Goal: Book appointment/travel/reservation

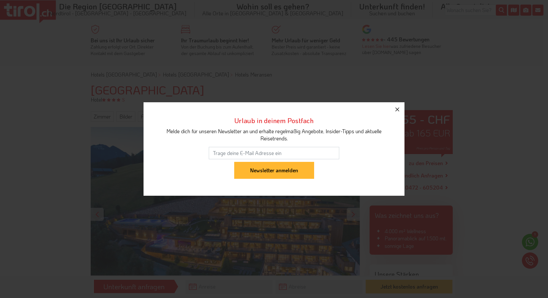
click at [395, 108] on icon "button" at bounding box center [397, 110] width 8 height 8
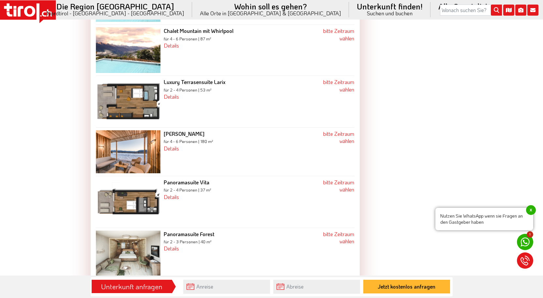
scroll to position [1109, 0]
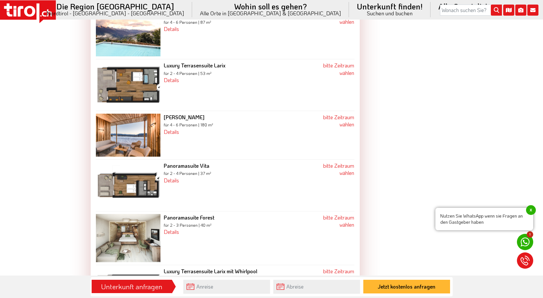
click at [140, 232] on img at bounding box center [128, 238] width 65 height 49
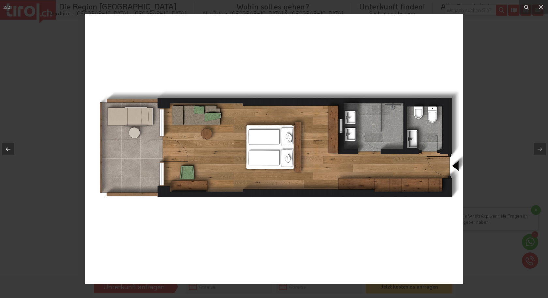
click at [9, 147] on icon at bounding box center [8, 149] width 8 height 8
click at [539, 4] on icon at bounding box center [541, 7] width 8 height 8
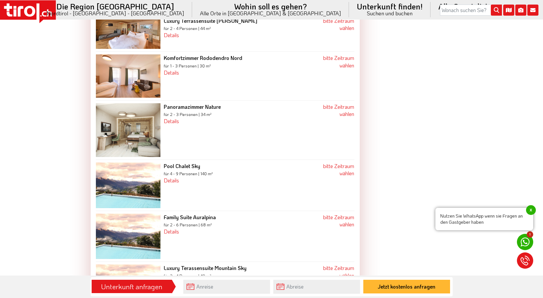
scroll to position [782, 0]
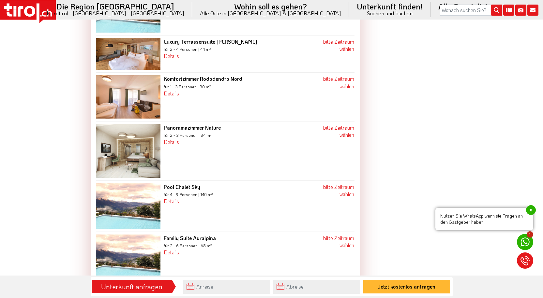
click at [142, 136] on img at bounding box center [128, 151] width 65 height 54
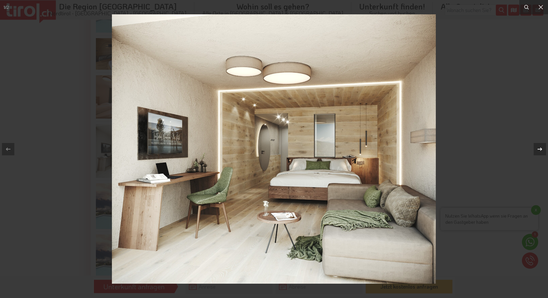
click at [540, 149] on icon at bounding box center [540, 149] width 8 height 8
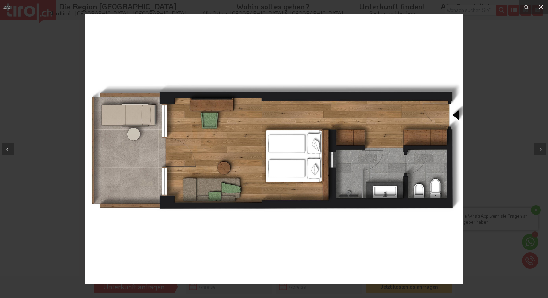
click at [539, 5] on icon at bounding box center [541, 7] width 8 height 8
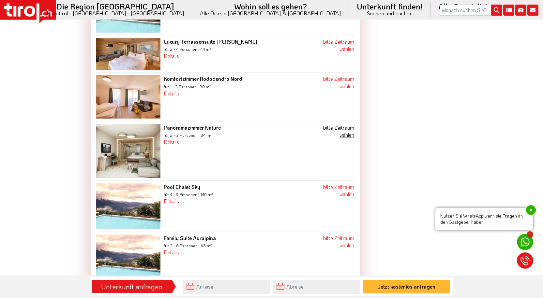
click at [345, 125] on link "bitte Zeitraum wählen" at bounding box center [338, 131] width 31 height 14
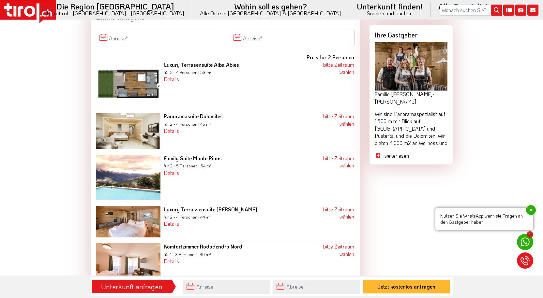
click at [399, 156] on link "weiterlesen" at bounding box center [415, 155] width 63 height 7
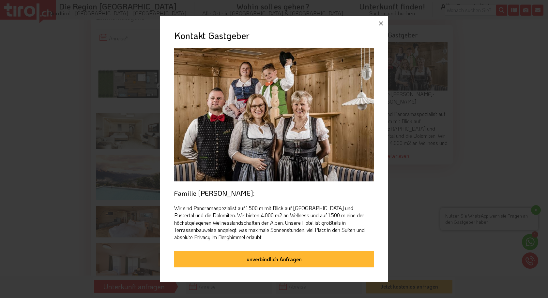
click at [383, 25] on icon "button" at bounding box center [381, 24] width 8 height 8
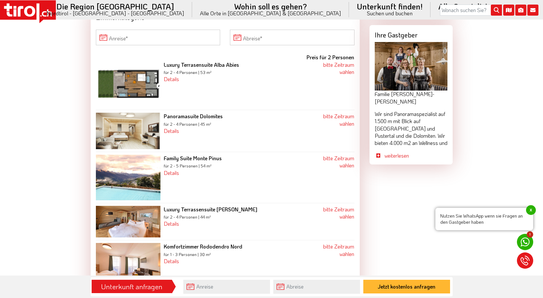
click at [142, 220] on img at bounding box center [128, 222] width 65 height 32
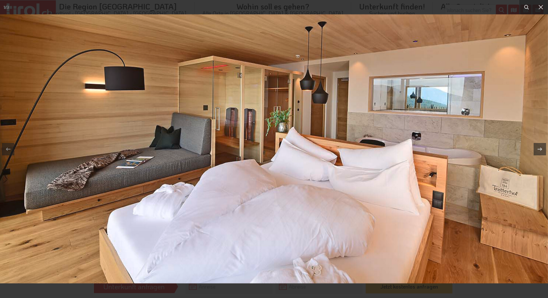
click at [160, 213] on img at bounding box center [274, 148] width 548 height 269
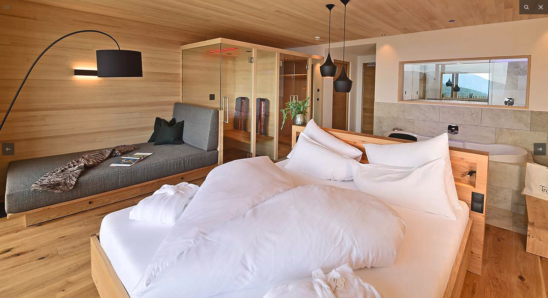
click at [160, 213] on img at bounding box center [290, 144] width 626 height 308
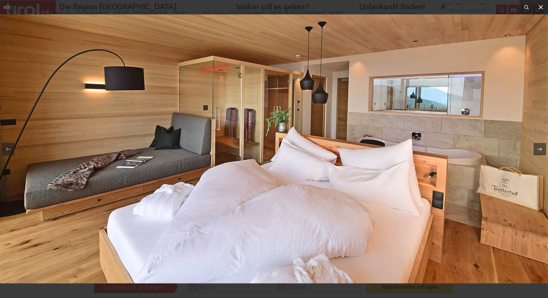
click at [543, 7] on icon at bounding box center [541, 7] width 8 height 8
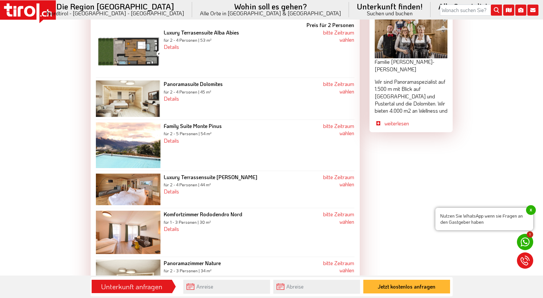
scroll to position [647, 0]
click at [134, 236] on img at bounding box center [128, 232] width 65 height 43
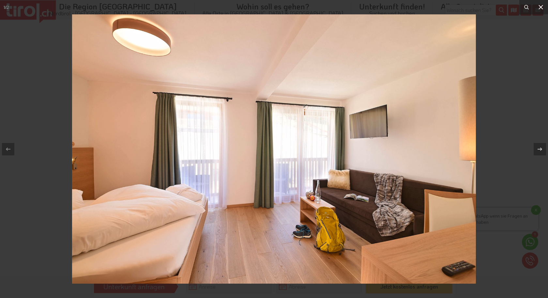
click at [541, 3] on icon at bounding box center [541, 7] width 8 height 8
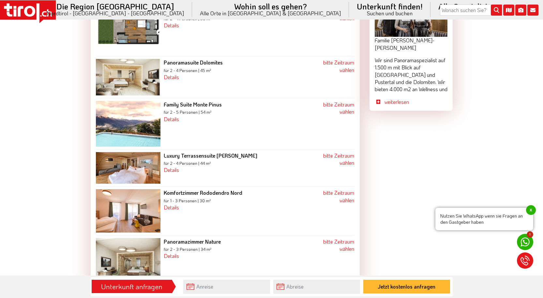
scroll to position [680, 0]
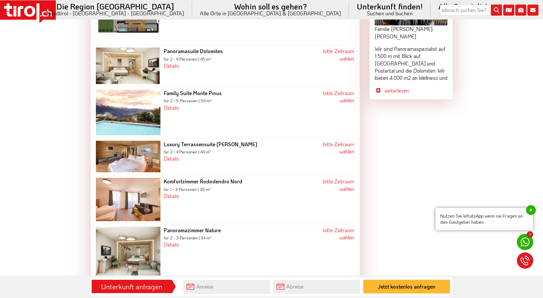
click at [143, 256] on img at bounding box center [128, 254] width 65 height 54
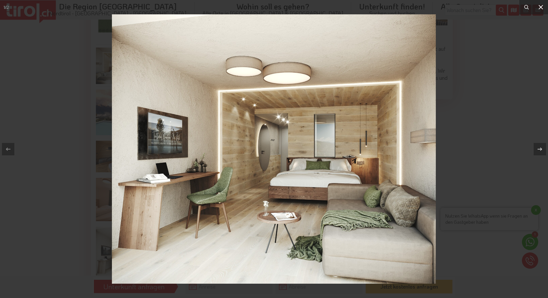
click at [541, 7] on icon at bounding box center [540, 7] width 5 height 5
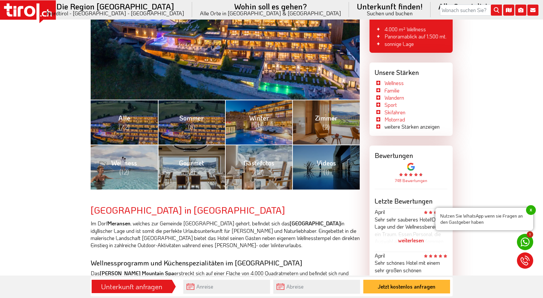
scroll to position [202, 0]
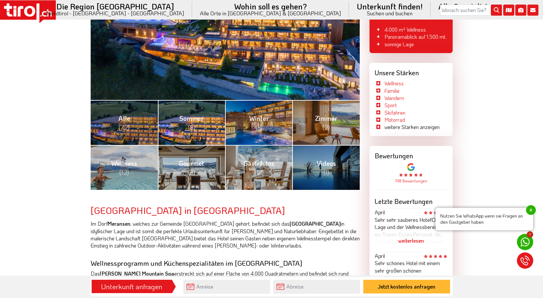
click at [194, 124] on span "(8)" at bounding box center [191, 127] width 7 height 8
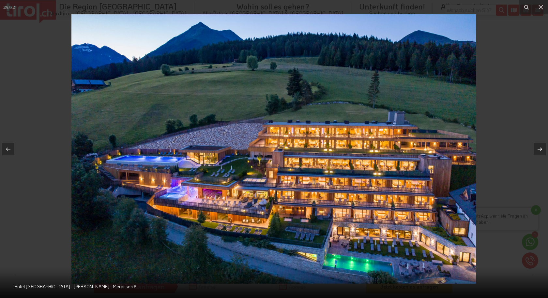
click at [538, 149] on icon at bounding box center [540, 149] width 8 height 8
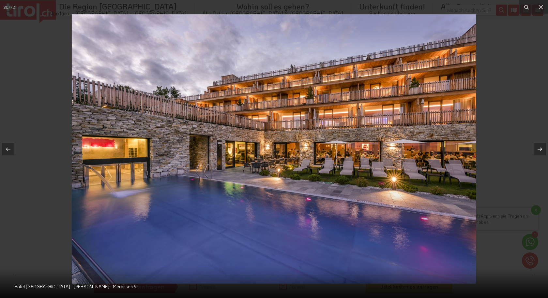
click at [538, 149] on icon at bounding box center [540, 149] width 8 height 8
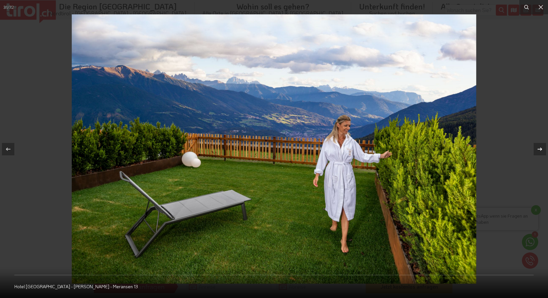
click at [538, 149] on icon at bounding box center [540, 149] width 8 height 8
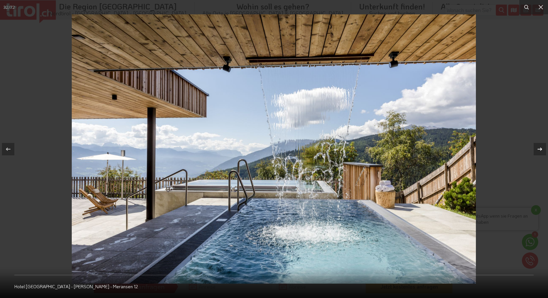
click at [538, 149] on icon at bounding box center [540, 149] width 8 height 8
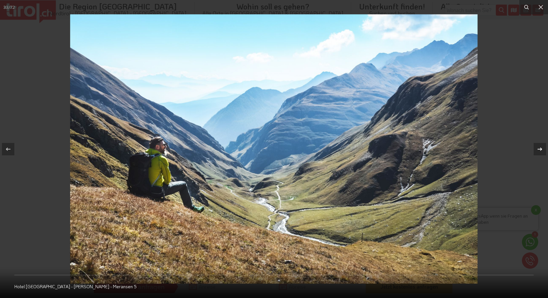
click at [538, 149] on icon at bounding box center [540, 149] width 8 height 8
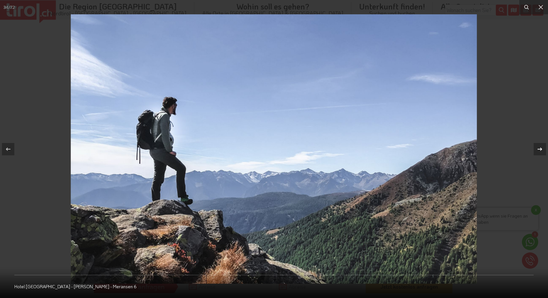
click at [538, 149] on icon at bounding box center [540, 149] width 8 height 8
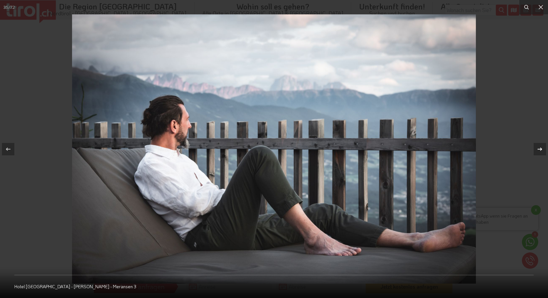
click at [538, 149] on icon at bounding box center [540, 149] width 8 height 8
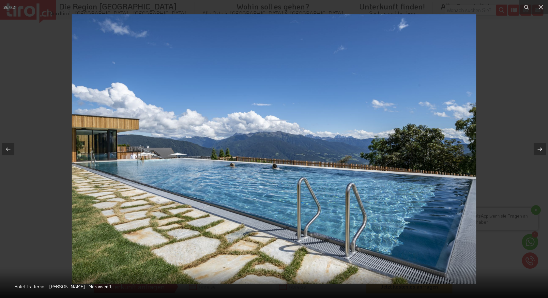
click at [538, 149] on icon at bounding box center [540, 149] width 8 height 8
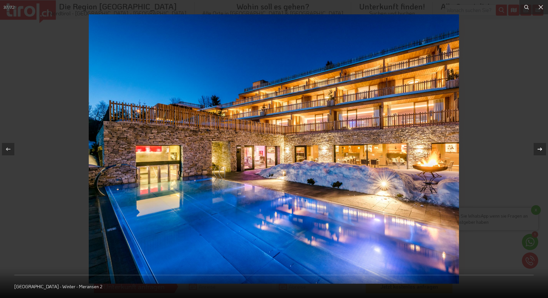
click at [538, 149] on icon at bounding box center [540, 149] width 8 height 8
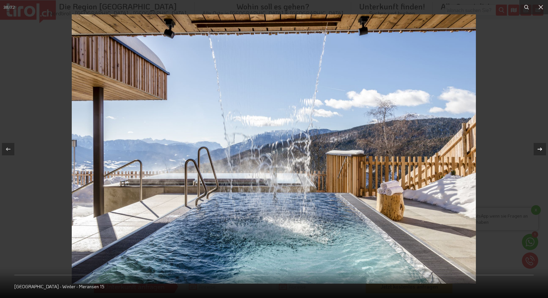
click at [538, 149] on icon at bounding box center [540, 149] width 8 height 8
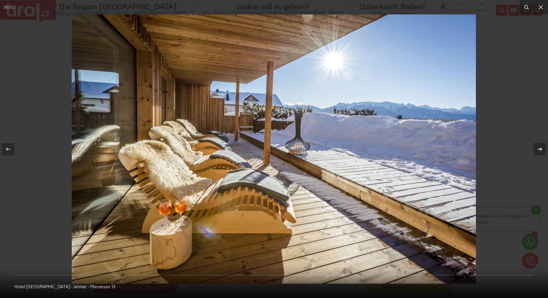
click at [538, 149] on icon at bounding box center [540, 149] width 8 height 8
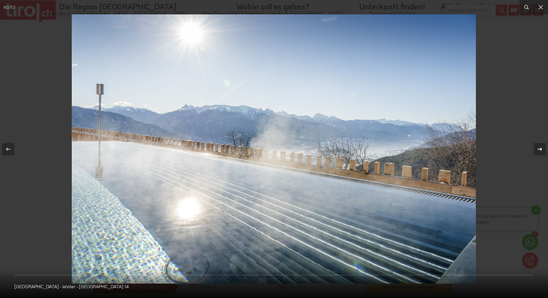
click at [538, 149] on icon at bounding box center [540, 149] width 8 height 8
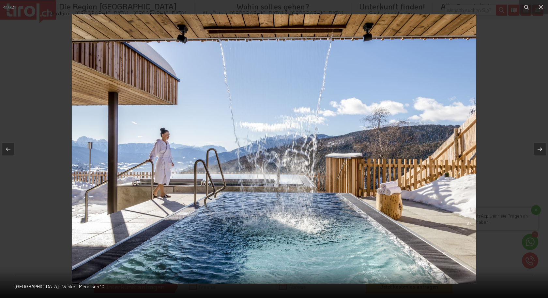
click at [538, 149] on icon at bounding box center [540, 149] width 8 height 8
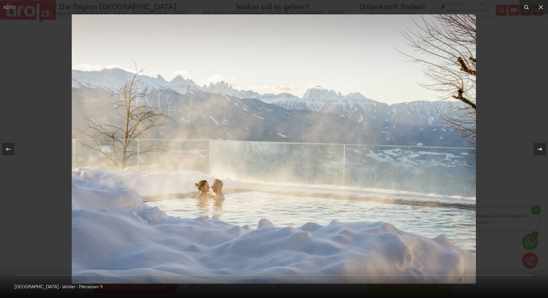
click at [538, 149] on icon at bounding box center [540, 149] width 8 height 8
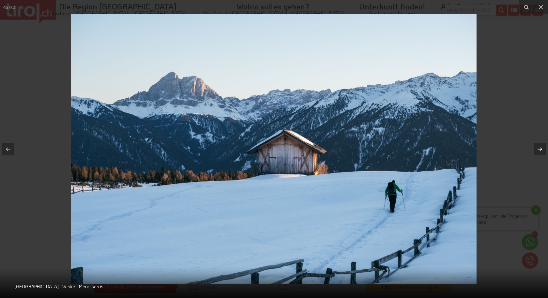
click at [538, 149] on icon at bounding box center [540, 149] width 8 height 8
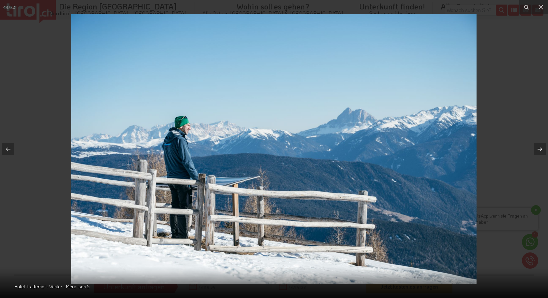
click at [538, 149] on icon at bounding box center [540, 149] width 8 height 8
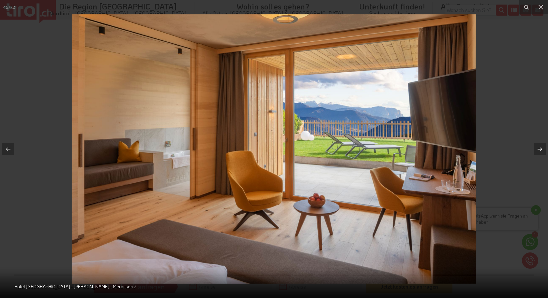
click at [538, 149] on icon at bounding box center [540, 149] width 8 height 8
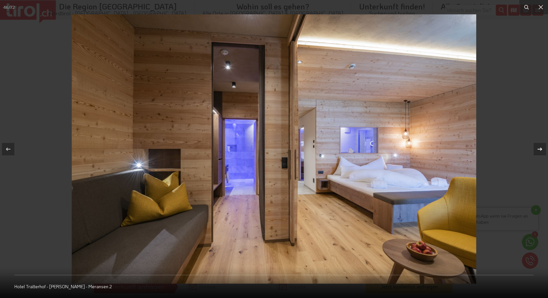
click at [538, 149] on icon at bounding box center [540, 149] width 8 height 8
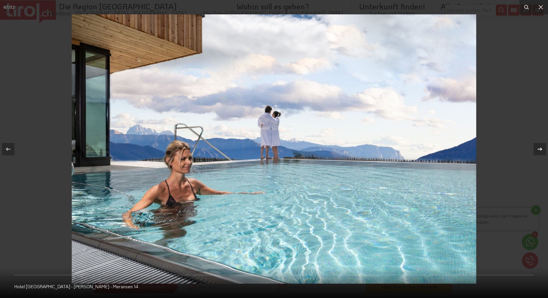
click at [538, 149] on icon at bounding box center [540, 149] width 8 height 8
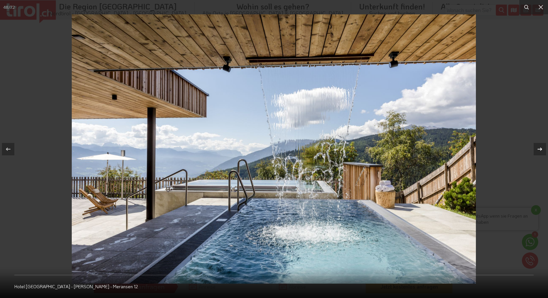
click at [538, 149] on icon at bounding box center [540, 149] width 8 height 8
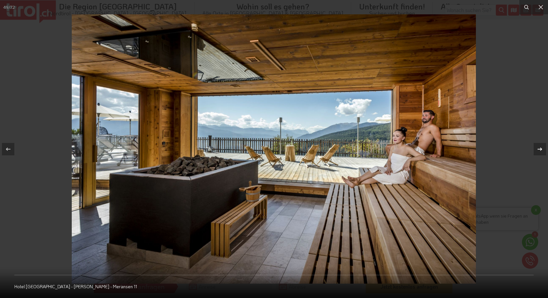
click at [538, 149] on icon at bounding box center [540, 149] width 8 height 8
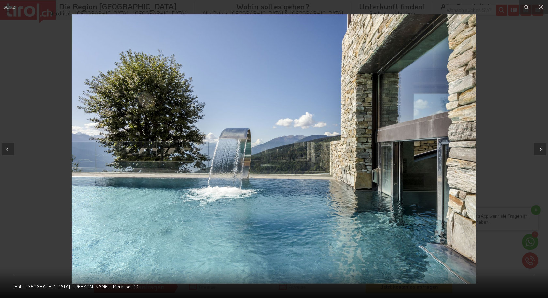
click at [538, 149] on icon at bounding box center [540, 149] width 8 height 8
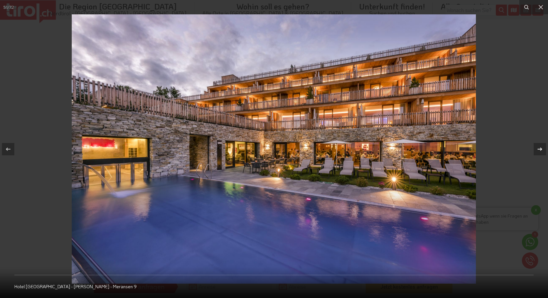
click at [538, 149] on icon at bounding box center [540, 149] width 8 height 8
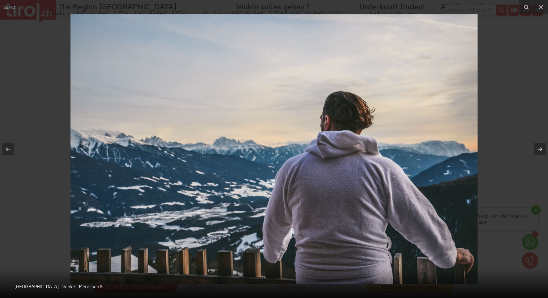
click at [538, 149] on icon at bounding box center [540, 149] width 8 height 8
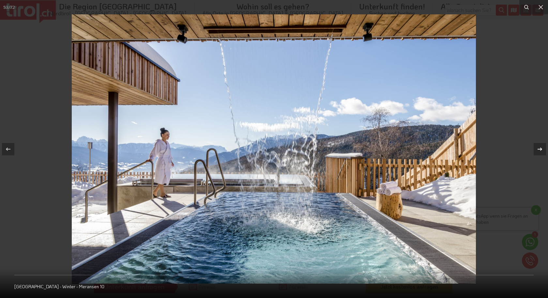
click at [538, 149] on icon at bounding box center [540, 149] width 8 height 8
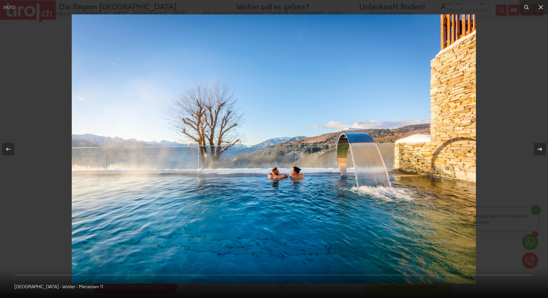
click at [538, 149] on icon at bounding box center [540, 149] width 8 height 8
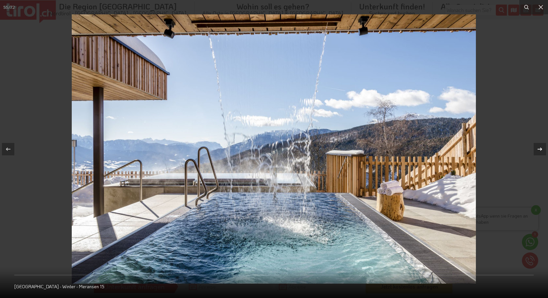
click at [538, 149] on icon at bounding box center [540, 149] width 8 height 8
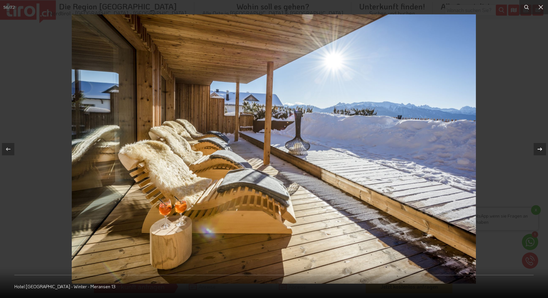
click at [538, 149] on icon at bounding box center [540, 149] width 8 height 8
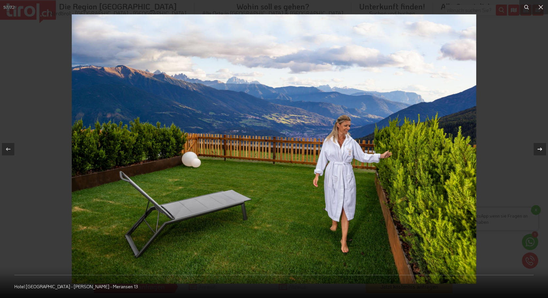
click at [538, 149] on icon at bounding box center [540, 149] width 8 height 8
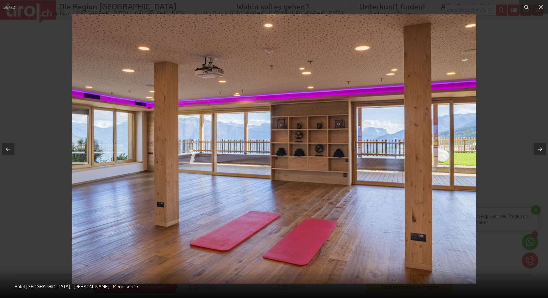
click at [538, 149] on icon at bounding box center [540, 149] width 8 height 8
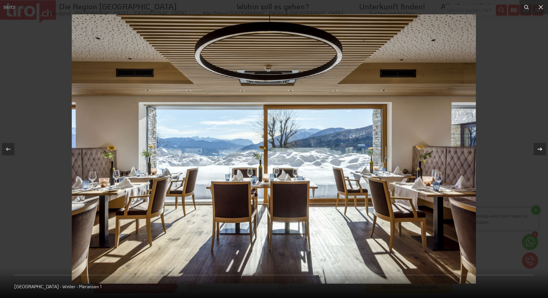
click at [538, 149] on icon at bounding box center [540, 149] width 8 height 8
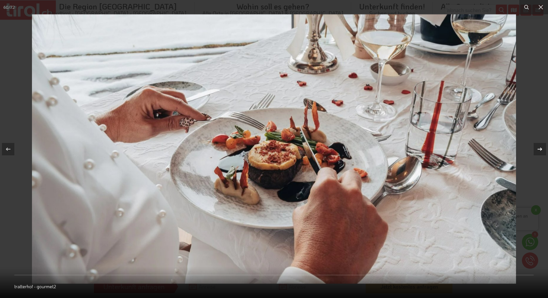
click at [538, 149] on icon at bounding box center [540, 149] width 8 height 8
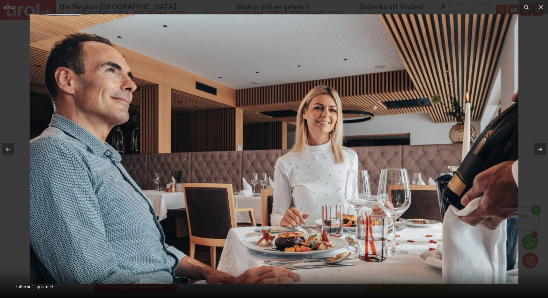
click at [538, 149] on icon at bounding box center [540, 149] width 8 height 8
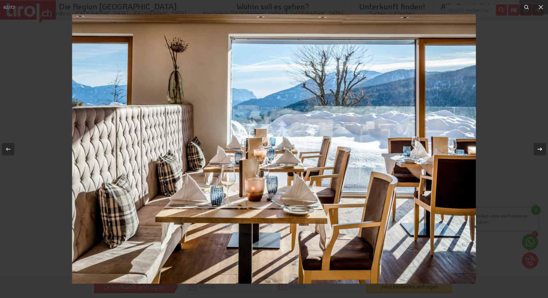
click at [538, 149] on icon at bounding box center [540, 149] width 8 height 8
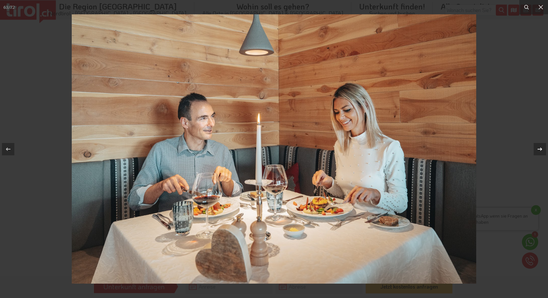
click at [538, 149] on icon at bounding box center [540, 149] width 8 height 8
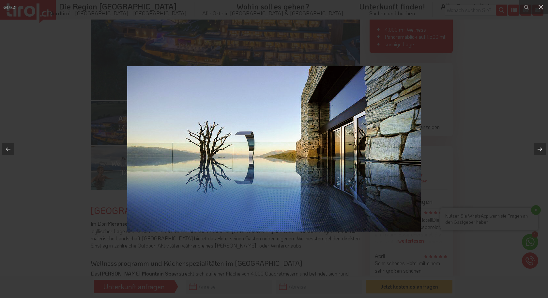
click at [538, 149] on icon at bounding box center [540, 149] width 8 height 8
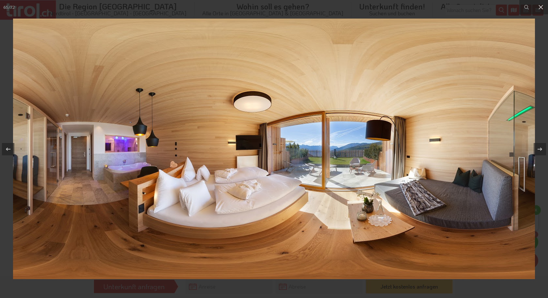
drag, startPoint x: 538, startPoint y: 149, endPoint x: 419, endPoint y: 91, distance: 132.3
click at [419, 89] on img at bounding box center [274, 149] width 522 height 261
click at [541, 150] on icon at bounding box center [539, 148] width 5 height 3
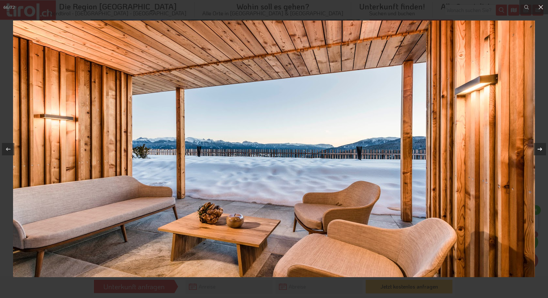
click at [541, 150] on icon at bounding box center [539, 148] width 5 height 3
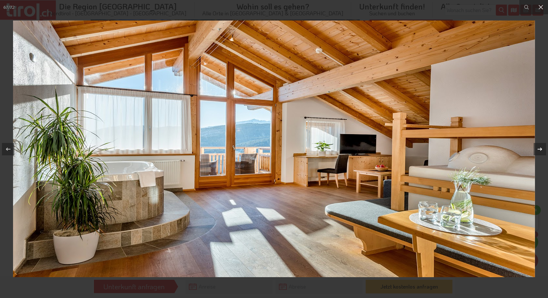
click at [541, 150] on icon at bounding box center [539, 148] width 5 height 3
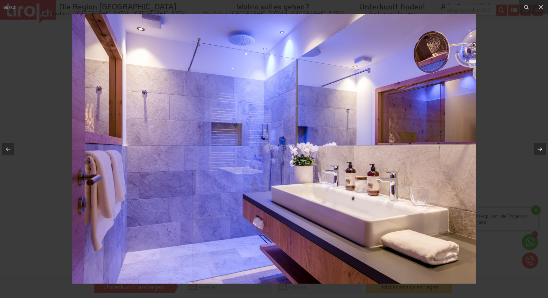
click at [541, 150] on icon at bounding box center [539, 148] width 5 height 3
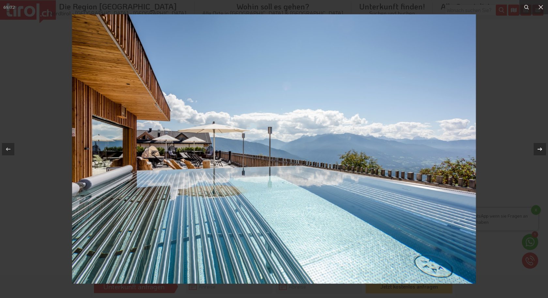
click at [541, 150] on icon at bounding box center [539, 148] width 5 height 3
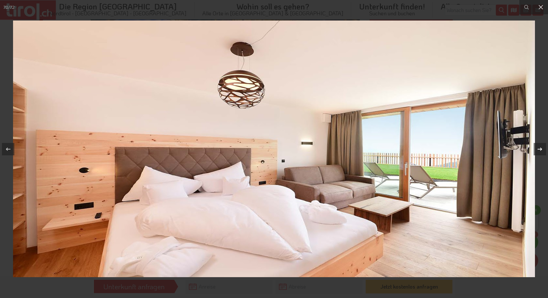
click at [541, 150] on icon at bounding box center [539, 148] width 5 height 3
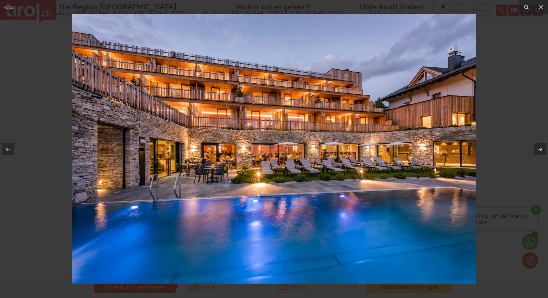
click at [541, 150] on icon at bounding box center [539, 148] width 5 height 3
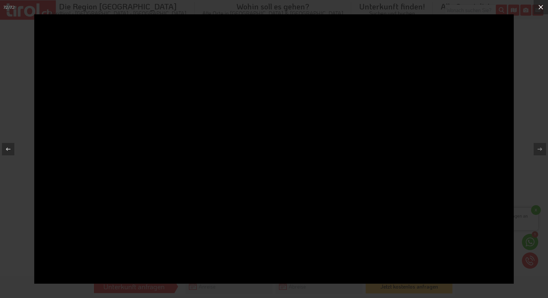
click at [543, 7] on icon at bounding box center [541, 7] width 8 height 8
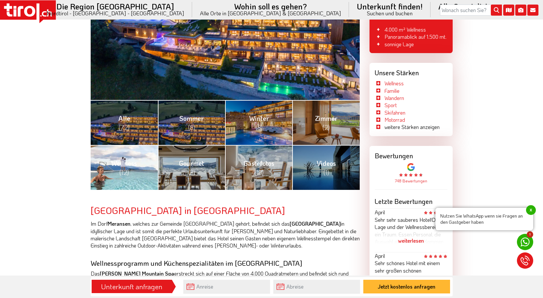
click at [138, 169] on link "Wellness (12)" at bounding box center [124, 167] width 67 height 45
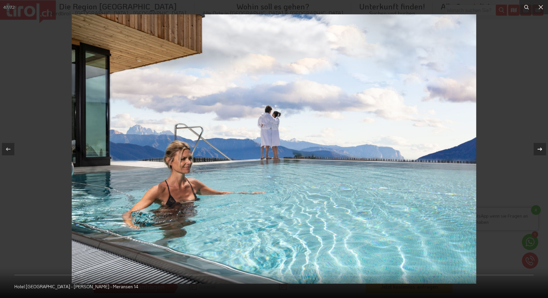
click at [538, 149] on icon at bounding box center [539, 148] width 5 height 3
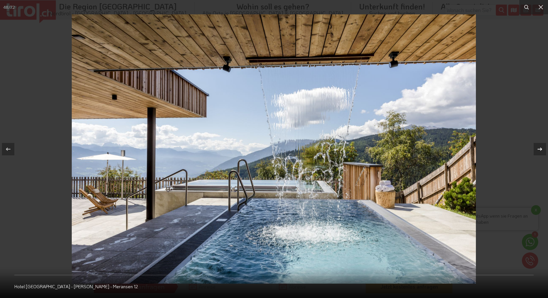
click at [538, 149] on icon at bounding box center [539, 148] width 5 height 3
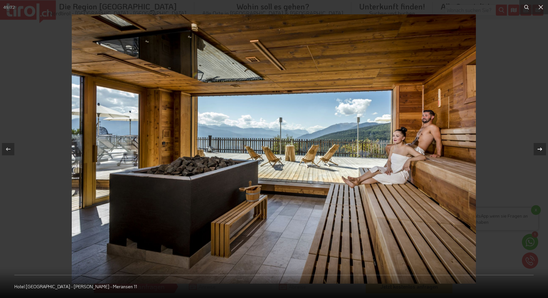
click at [538, 149] on icon at bounding box center [539, 148] width 5 height 3
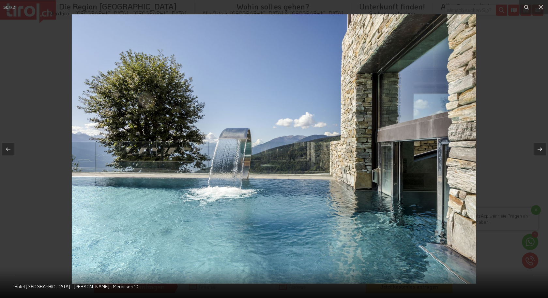
click at [538, 149] on icon at bounding box center [539, 148] width 5 height 3
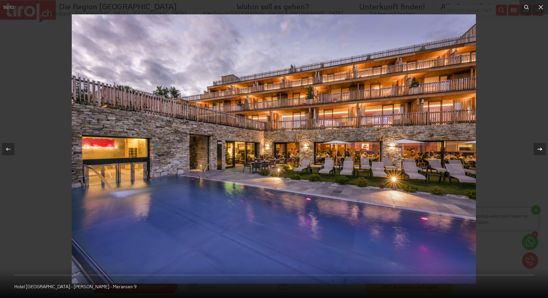
click at [538, 149] on icon at bounding box center [539, 148] width 5 height 3
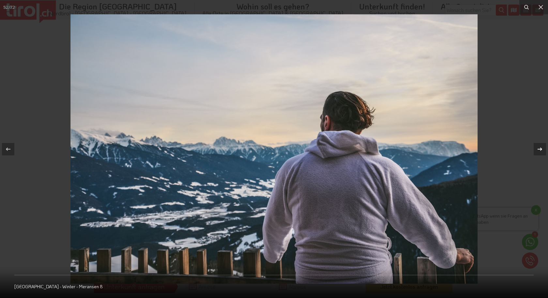
click at [538, 149] on icon at bounding box center [539, 148] width 5 height 3
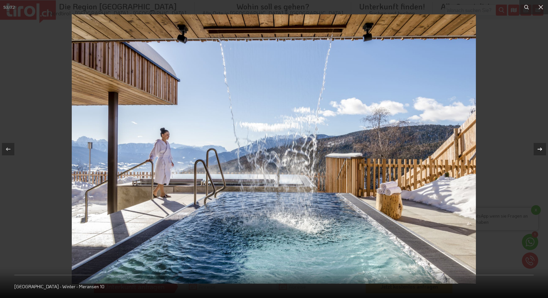
click at [538, 149] on icon at bounding box center [539, 148] width 5 height 3
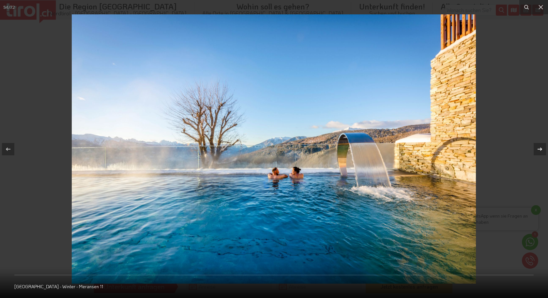
click at [538, 149] on icon at bounding box center [539, 148] width 5 height 3
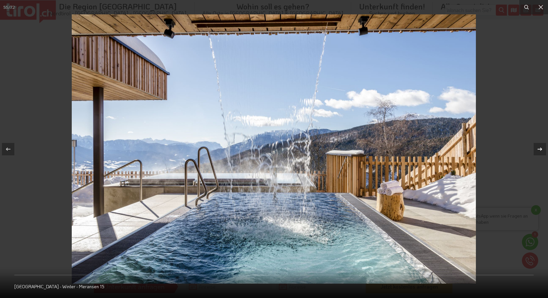
click at [538, 149] on icon at bounding box center [539, 148] width 5 height 3
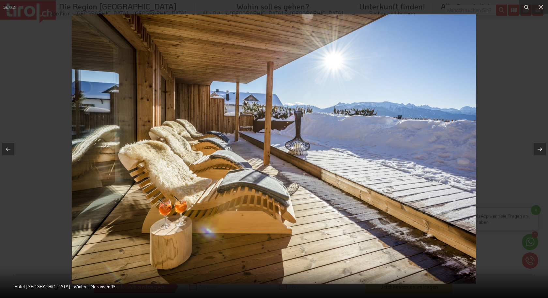
click at [538, 149] on icon at bounding box center [539, 148] width 5 height 3
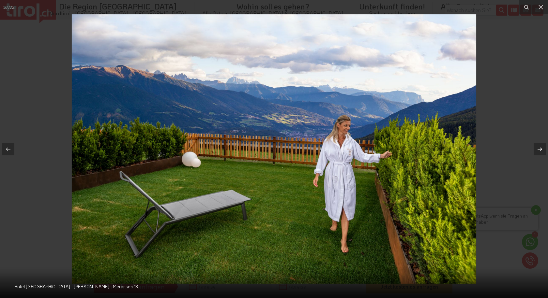
click at [538, 149] on icon at bounding box center [539, 148] width 5 height 3
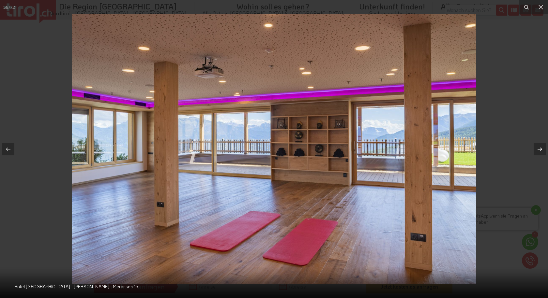
click at [538, 149] on icon at bounding box center [539, 148] width 5 height 3
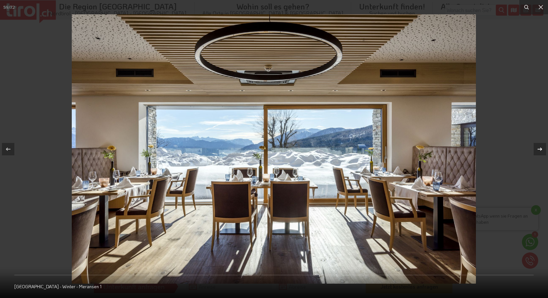
click at [538, 149] on icon at bounding box center [539, 148] width 5 height 3
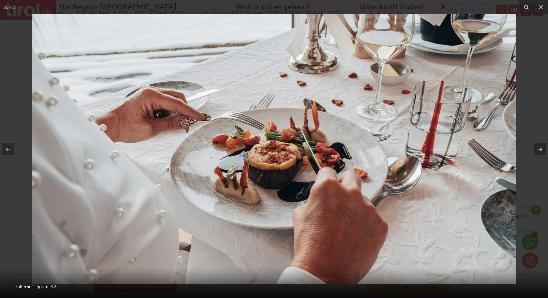
click at [538, 149] on icon at bounding box center [539, 148] width 5 height 3
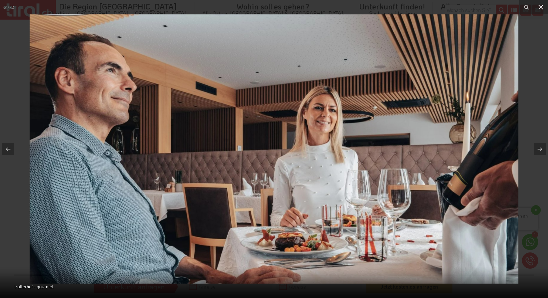
click at [538, 6] on icon at bounding box center [541, 7] width 8 height 8
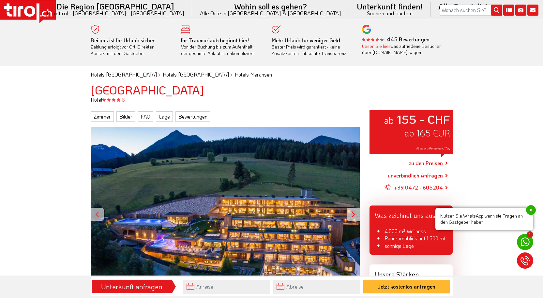
click at [400, 45] on div "Lesen Sie hier was zufriedene Besucher über [DOMAIN_NAME] sagen" at bounding box center [402, 49] width 81 height 13
click at [366, 35] on div at bounding box center [366, 30] width 9 height 11
click at [368, 41] on icon at bounding box center [367, 39] width 3 height 3
click at [372, 46] on link "Lesen Sie hier" at bounding box center [376, 46] width 28 height 6
